Goal: Information Seeking & Learning: Learn about a topic

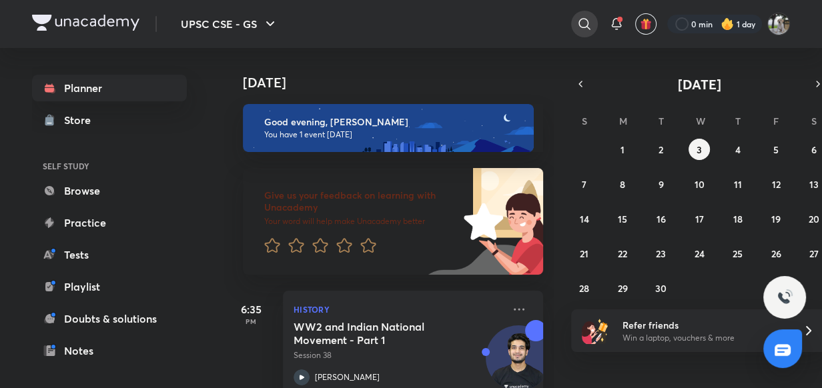
click at [577, 23] on icon at bounding box center [584, 24] width 16 height 16
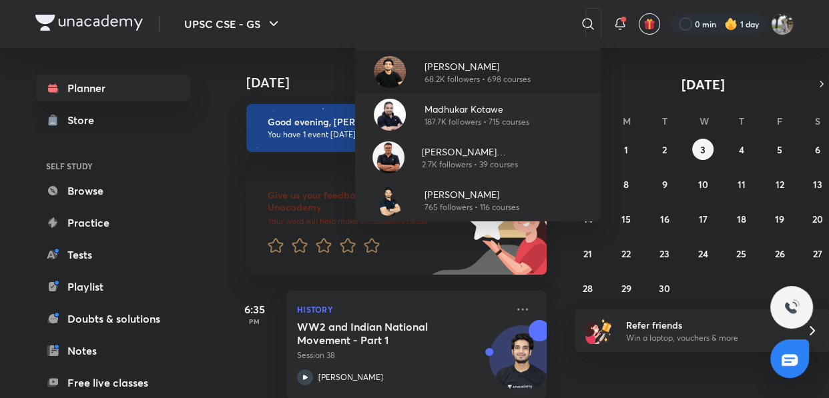
click at [514, 73] on p "68.2K followers • 698 courses" at bounding box center [477, 79] width 106 height 12
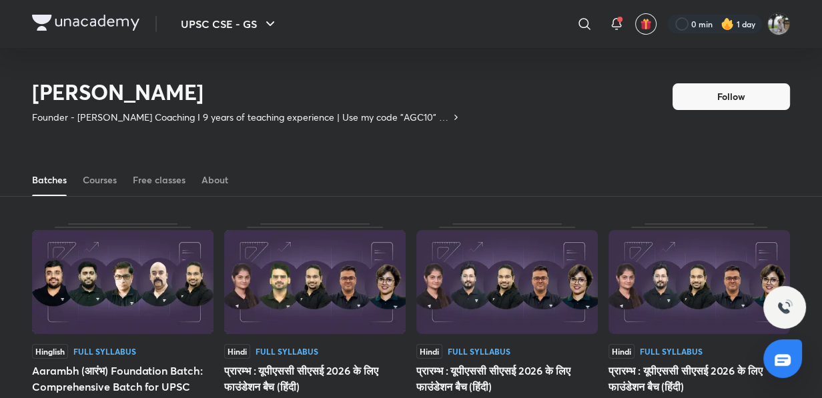
scroll to position [58, 0]
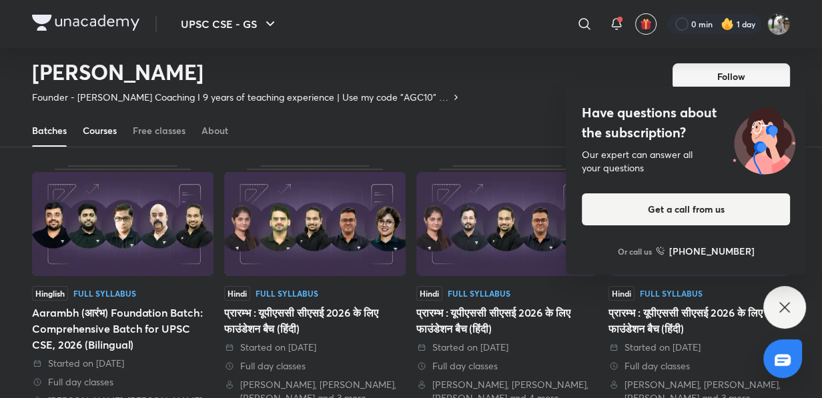
click at [116, 131] on div "Courses" at bounding box center [100, 130] width 34 height 13
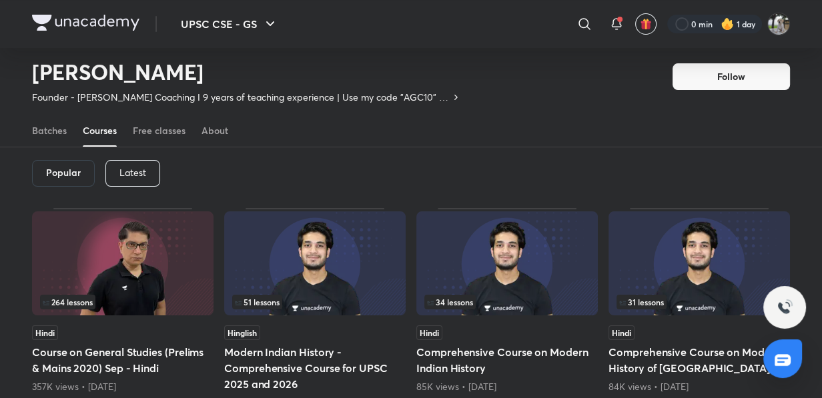
click at [140, 197] on div "Popular Latest" at bounding box center [411, 173] width 758 height 69
click at [137, 172] on p "Latest" at bounding box center [132, 172] width 27 height 11
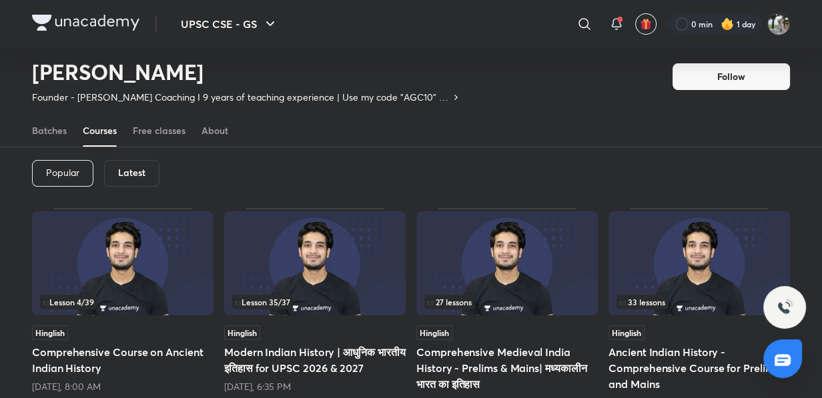
click at [306, 286] on img at bounding box center [314, 263] width 181 height 104
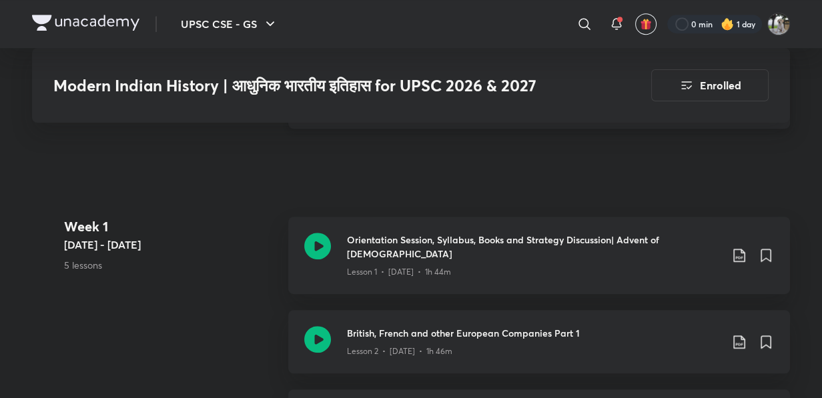
scroll to position [485, 0]
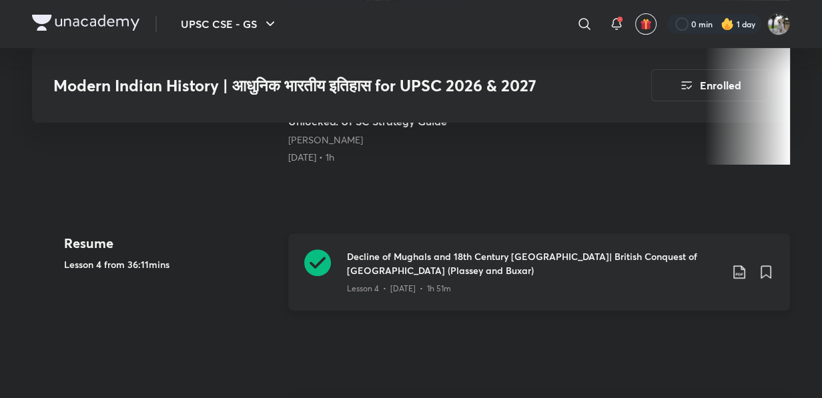
click at [384, 283] on p "Lesson 4 • [DATE] • 1h 51m" at bounding box center [399, 289] width 104 height 12
